Goal: Information Seeking & Learning: Learn about a topic

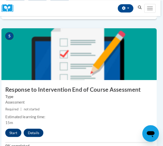
scroll to position [641, 3]
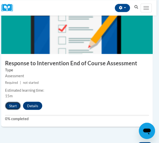
click at [12, 106] on button "Start" at bounding box center [13, 105] width 16 height 8
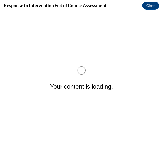
scroll to position [0, 0]
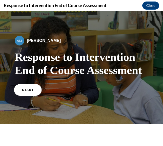
drag, startPoint x: 23, startPoint y: 88, endPoint x: 22, endPoint y: 90, distance: 2.8
click at [22, 90] on span "START" at bounding box center [28, 90] width 12 height 4
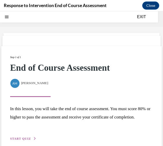
scroll to position [16, 0]
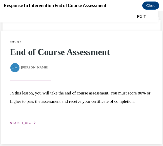
click at [26, 125] on span "START QUIZ" at bounding box center [20, 124] width 21 height 4
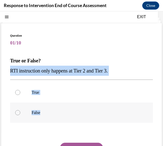
drag, startPoint x: 11, startPoint y: 71, endPoint x: 41, endPoint y: 112, distance: 50.9
click at [41, 112] on div "Question 01/10 True or False? RTI instruction only happens at Tier 2 and Tier 3…" at bounding box center [81, 108] width 143 height 151
copy div "RTI instruction only happens at Tier 2 and Tier 3. True False"
click at [30, 116] on label "False" at bounding box center [81, 113] width 143 height 20
click at [20, 115] on input "False" at bounding box center [17, 112] width 5 height 5
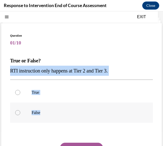
radio input "true"
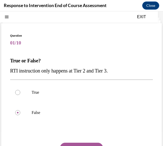
scroll to position [43, 0]
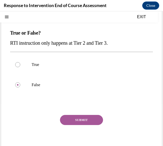
click at [77, 121] on button "SUBMIT" at bounding box center [81, 120] width 43 height 10
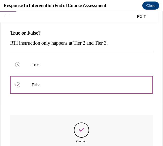
scroll to position [100, 0]
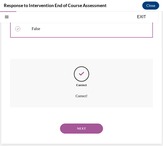
click at [78, 127] on button "NEXT" at bounding box center [81, 129] width 43 height 10
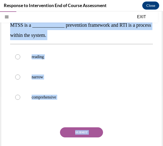
scroll to position [60, 0]
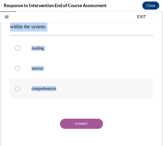
drag, startPoint x: 10, startPoint y: 60, endPoint x: 62, endPoint y: 93, distance: 60.9
click at [62, 93] on div "Question 02/10 MTSS is a _____________ prevention framework and RTI is a proces…" at bounding box center [81, 74] width 143 height 171
copy div "MTSS is a _____________ prevention framework and RTI is a process within the sy…"
click at [50, 87] on p "comprehensive" at bounding box center [86, 88] width 109 height 5
click at [20, 87] on input "comprehensive" at bounding box center [17, 88] width 5 height 5
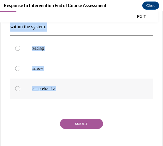
radio input "true"
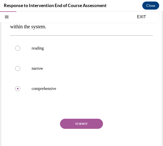
click at [87, 124] on button "SUBMIT" at bounding box center [81, 124] width 43 height 10
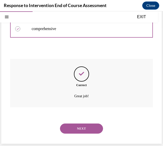
click at [87, 128] on button "NEXT" at bounding box center [81, 129] width 43 height 10
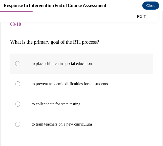
scroll to position [37, 0]
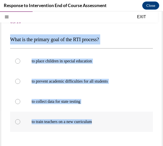
drag, startPoint x: 12, startPoint y: 40, endPoint x: 108, endPoint y: 120, distance: 124.6
click at [108, 120] on div "Question 03/10 What is the primary goal of the RTI process? to place children i…" at bounding box center [81, 103] width 143 height 182
copy div "What is the primary goal of the RTI process? to place children in special educa…"
click at [110, 85] on label "to prevent academic difficulties for all students" at bounding box center [81, 81] width 143 height 20
click at [20, 84] on input "to prevent academic difficulties for all students" at bounding box center [17, 81] width 5 height 5
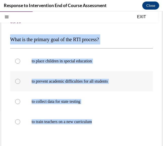
radio input "true"
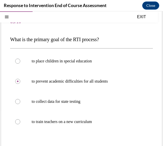
scroll to position [74, 0]
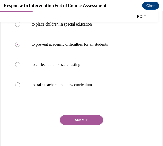
click at [93, 122] on button "SUBMIT" at bounding box center [81, 120] width 43 height 10
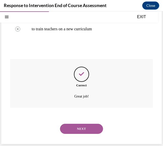
click at [88, 128] on button "NEXT" at bounding box center [81, 129] width 43 height 10
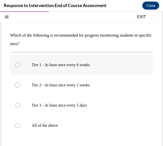
scroll to position [40, 0]
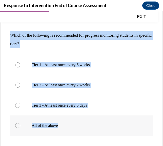
drag, startPoint x: 11, startPoint y: 36, endPoint x: 70, endPoint y: 127, distance: 108.3
click at [70, 127] on div "Question 04/10 Which of the following is recommended for progress monitoring st…" at bounding box center [81, 103] width 143 height 189
copy div "Which of the following is recommended for progress monitoring students in speci…"
click at [43, 127] on p "All of the above" at bounding box center [86, 125] width 109 height 5
click at [20, 127] on input "All of the above" at bounding box center [17, 125] width 5 height 5
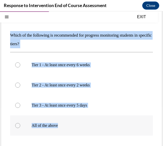
radio input "true"
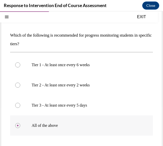
scroll to position [81, 0]
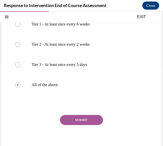
click at [74, 122] on button "SUBMIT" at bounding box center [81, 120] width 43 height 10
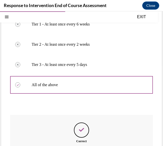
scroll to position [137, 0]
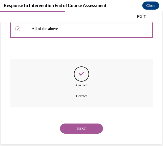
click at [75, 128] on button "NEXT" at bounding box center [81, 129] width 43 height 10
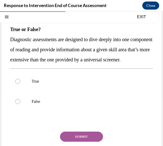
scroll to position [47, 0]
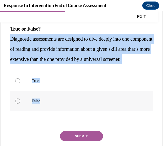
drag, startPoint x: 11, startPoint y: 38, endPoint x: 52, endPoint y: 105, distance: 78.0
click at [52, 105] on div "Question 05/10 True or False? Diagnostic assessments are designed to dive deepl…" at bounding box center [81, 87] width 143 height 171
copy div "Diagnostic assessments are designed to dive deeply into one component of readin…"
click at [73, 84] on p "True" at bounding box center [86, 81] width 109 height 5
click at [20, 84] on input "True" at bounding box center [17, 81] width 5 height 5
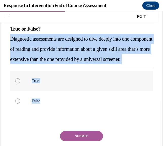
radio input "true"
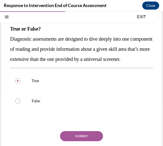
click at [89, 142] on button "SUBMIT" at bounding box center [81, 136] width 43 height 10
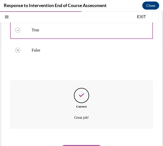
scroll to position [130, 0]
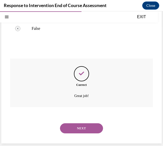
click at [95, 124] on button "NEXT" at bounding box center [81, 129] width 43 height 10
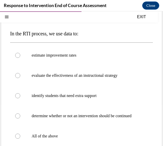
scroll to position [45, 0]
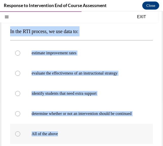
drag, startPoint x: 11, startPoint y: 31, endPoint x: 63, endPoint y: 139, distance: 120.8
click at [63, 139] on div "Question 06/10 In the RTI process, we use data to: estimate improvement rates e…" at bounding box center [81, 105] width 143 height 202
copy div "In the RTI process, we use data to: estimate improvement rates evaluate the eff…"
click at [56, 137] on p "All of the above" at bounding box center [86, 134] width 109 height 5
click at [20, 137] on input "All of the above" at bounding box center [17, 134] width 5 height 5
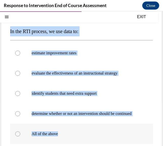
radio input "true"
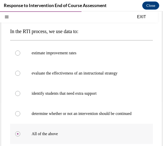
scroll to position [99, 0]
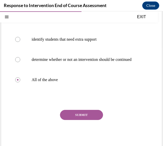
click at [75, 120] on button "SUBMIT" at bounding box center [81, 115] width 43 height 10
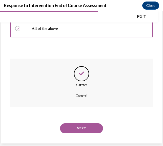
click at [75, 124] on button "NEXT" at bounding box center [81, 129] width 43 height 10
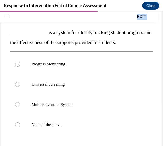
scroll to position [81, 0]
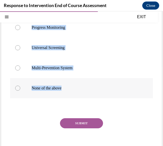
drag, startPoint x: 10, startPoint y: 62, endPoint x: 67, endPoint y: 89, distance: 62.9
click at [67, 89] on div "Question 07/10 _______________ is a system for closely tracking student progres…" at bounding box center [81, 64] width 143 height 192
copy div "_______________ is a system for closely tracking student progress and the effec…"
click at [62, 30] on label "Progress Monitoring" at bounding box center [81, 27] width 143 height 20
click at [20, 30] on input "Progress Monitoring" at bounding box center [17, 27] width 5 height 5
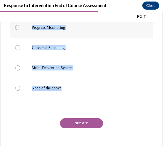
radio input "true"
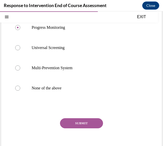
click at [88, 120] on button "SUBMIT" at bounding box center [81, 124] width 43 height 10
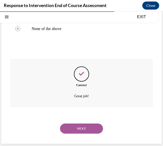
click at [86, 129] on button "NEXT" at bounding box center [81, 129] width 43 height 10
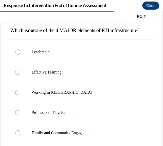
scroll to position [45, 0]
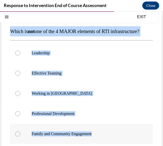
drag, startPoint x: 10, startPoint y: 31, endPoint x: 99, endPoint y: 142, distance: 142.6
click at [99, 142] on div "Question 08/10 Which is not one of the 4 MAJOR elements of RTI infrastructure? …" at bounding box center [81, 105] width 143 height 202
copy div "Which is not one of the 4 MAJOR elements of RTI infrastructure? Leadership Effe…"
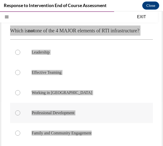
scroll to position [46, 0]
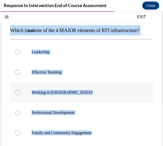
click at [75, 103] on label "Working in Silos" at bounding box center [81, 93] width 143 height 20
click at [20, 95] on input "Working in Silos" at bounding box center [17, 92] width 5 height 5
radio input "true"
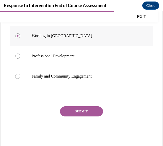
scroll to position [104, 0]
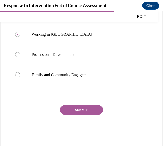
click at [81, 115] on button "SUBMIT" at bounding box center [81, 110] width 43 height 10
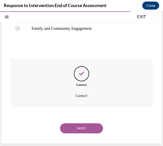
click at [79, 134] on button "NEXT" at bounding box center [81, 129] width 43 height 10
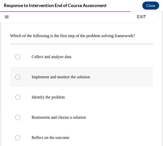
scroll to position [40, 0]
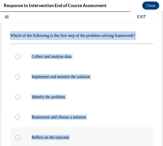
drag, startPoint x: 11, startPoint y: 36, endPoint x: 77, endPoint y: 136, distance: 119.9
click at [77, 136] on div "Question 09/10 Which of the following is the first step of the problem solving …" at bounding box center [81, 109] width 143 height 200
copy div "Which of the following is the first step of the problem solving framework? Coll…"
click at [78, 95] on p "Identify the problem" at bounding box center [86, 97] width 109 height 5
click at [20, 95] on input "Identify the problem" at bounding box center [17, 97] width 5 height 5
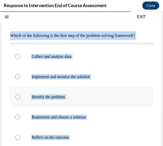
radio input "true"
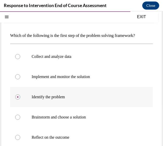
scroll to position [92, 0]
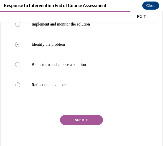
click at [79, 118] on button "SUBMIT" at bounding box center [81, 120] width 43 height 10
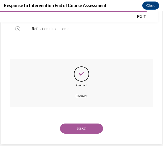
click at [82, 131] on button "NEXT" at bounding box center [81, 129] width 43 height 10
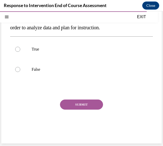
scroll to position [15, 0]
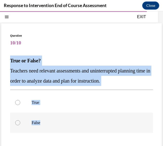
drag, startPoint x: 11, startPoint y: 60, endPoint x: 51, endPoint y: 126, distance: 77.1
click at [51, 126] on div "Question 10/10 True or False? Teachers need relevant assessments and uninterrup…" at bounding box center [81, 113] width 143 height 161
copy div "True or False? Teachers need relevant assessments and uninterrupted planning ti…"
click at [37, 100] on label "True" at bounding box center [81, 103] width 143 height 20
click at [20, 100] on input "True" at bounding box center [17, 102] width 5 height 5
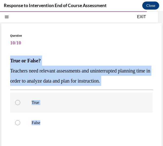
radio input "true"
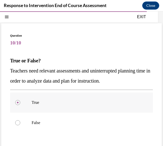
scroll to position [53, 0]
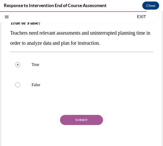
click at [76, 118] on button "SUBMIT" at bounding box center [81, 120] width 43 height 10
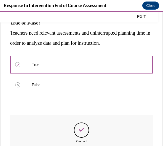
scroll to position [110, 0]
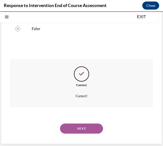
click at [78, 131] on button "NEXT" at bounding box center [81, 129] width 43 height 10
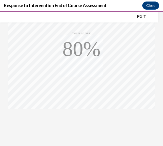
scroll to position [104, 0]
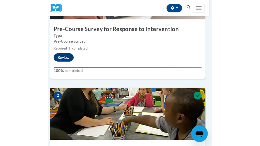
scroll to position [162, 0]
